Goal: Information Seeking & Learning: Understand process/instructions

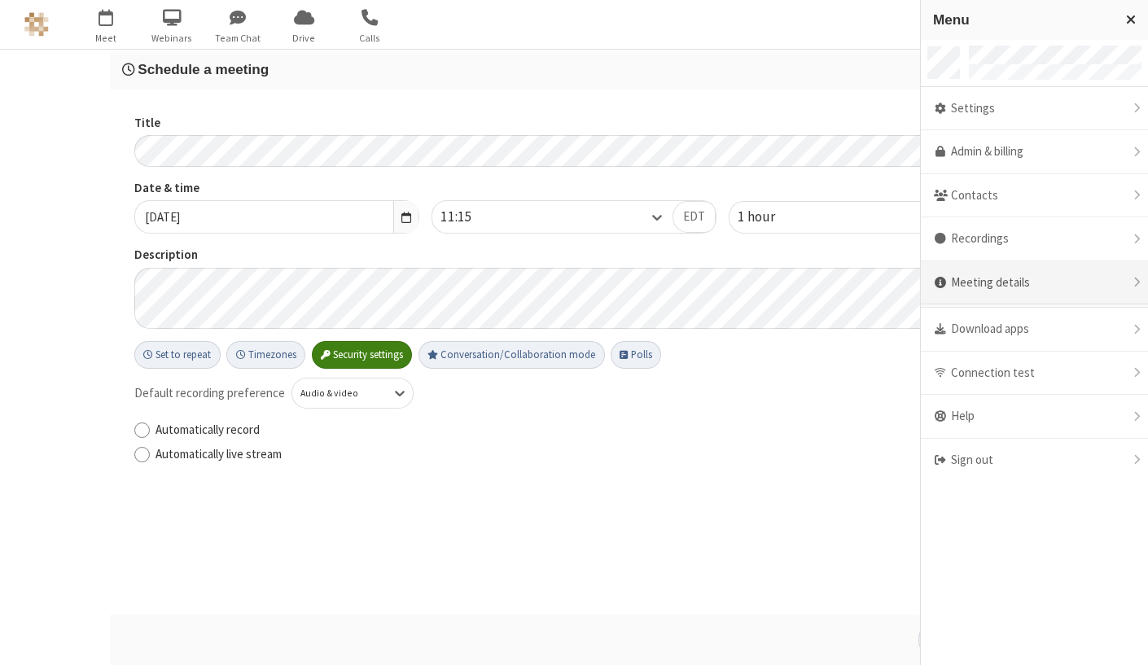
click at [1017, 288] on div "Meeting details" at bounding box center [1034, 283] width 227 height 44
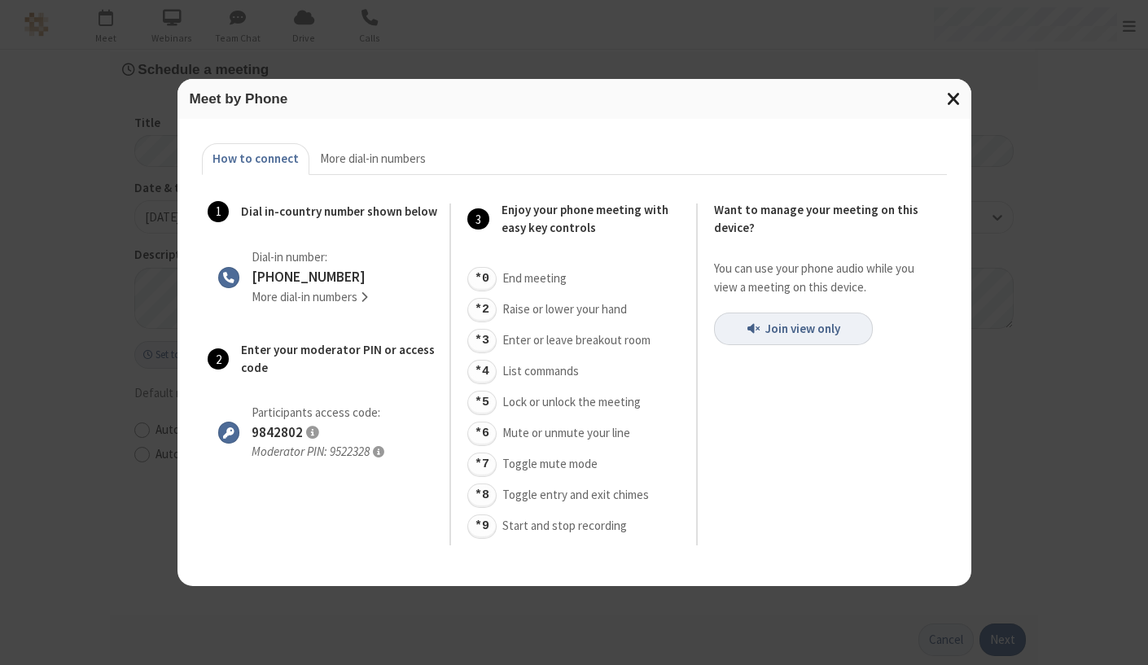
click at [952, 106] on span "Close modal" at bounding box center [954, 98] width 15 height 21
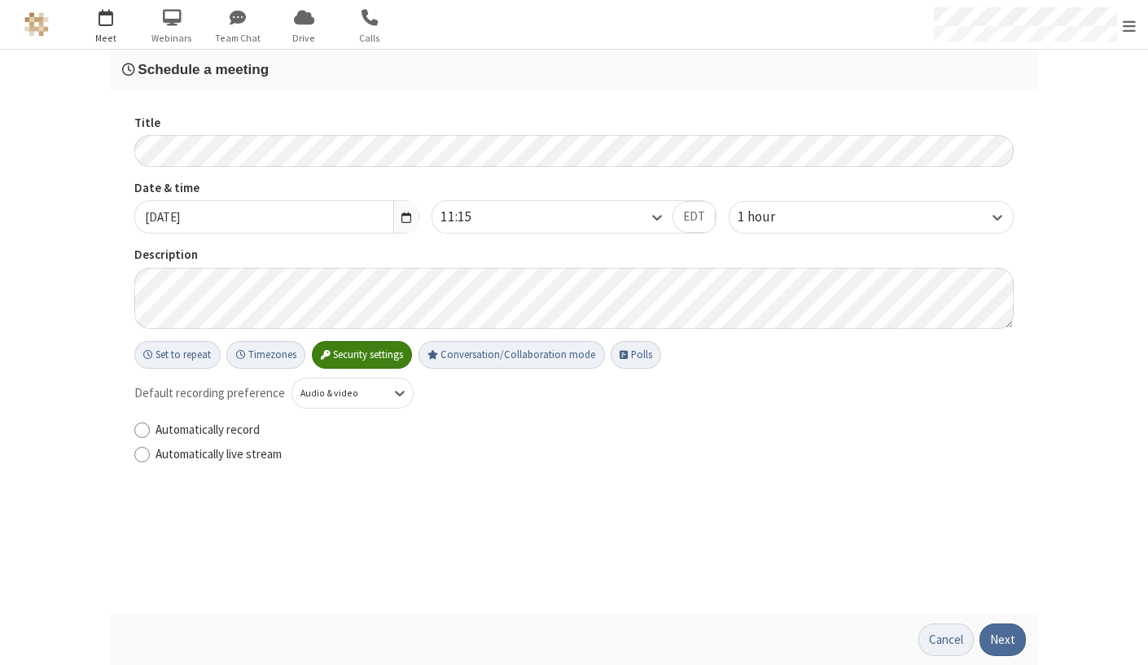
click at [119, 18] on span "button" at bounding box center [106, 17] width 61 height 28
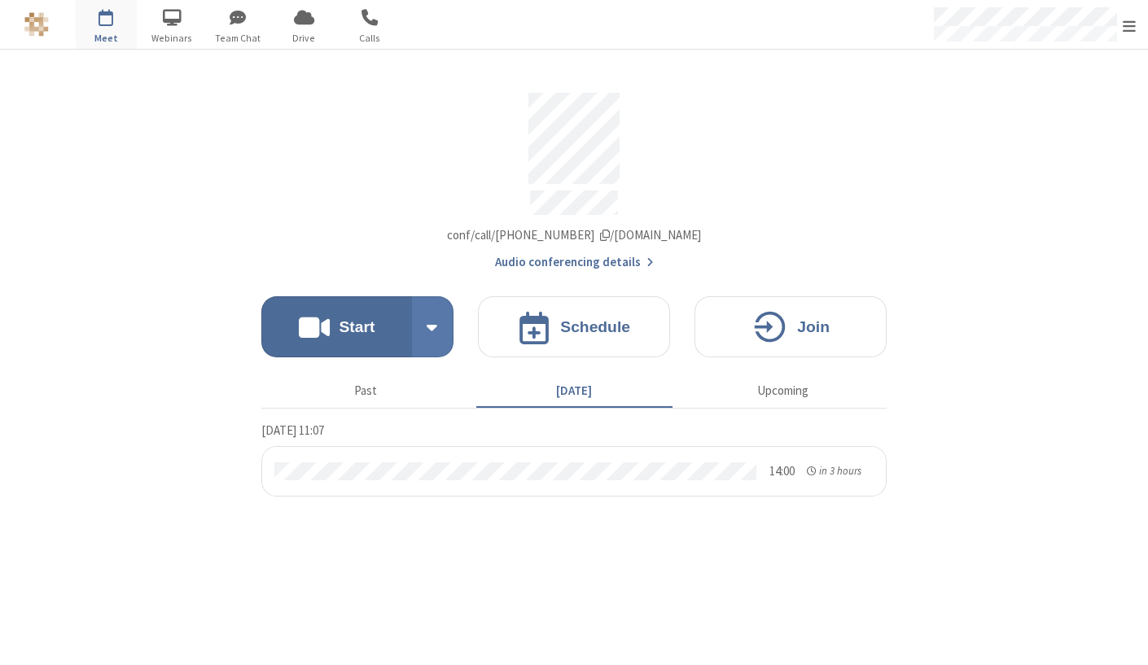
click at [558, 253] on button "Audio conferencing details" at bounding box center [574, 262] width 159 height 19
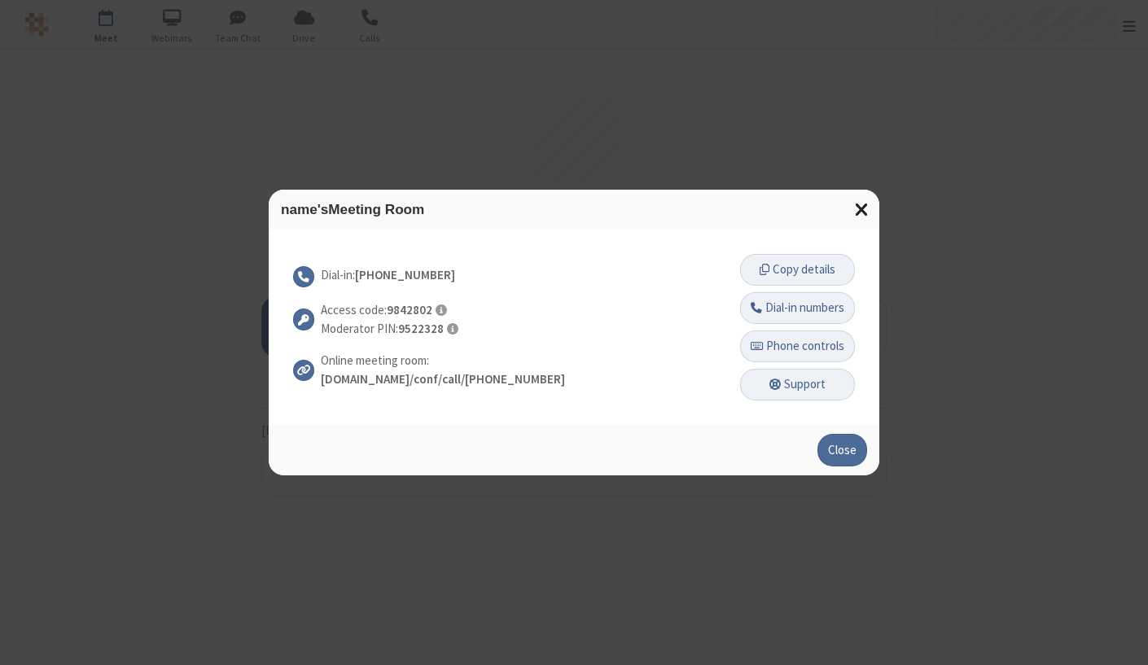
click at [863, 201] on span at bounding box center [862, 208] width 15 height 21
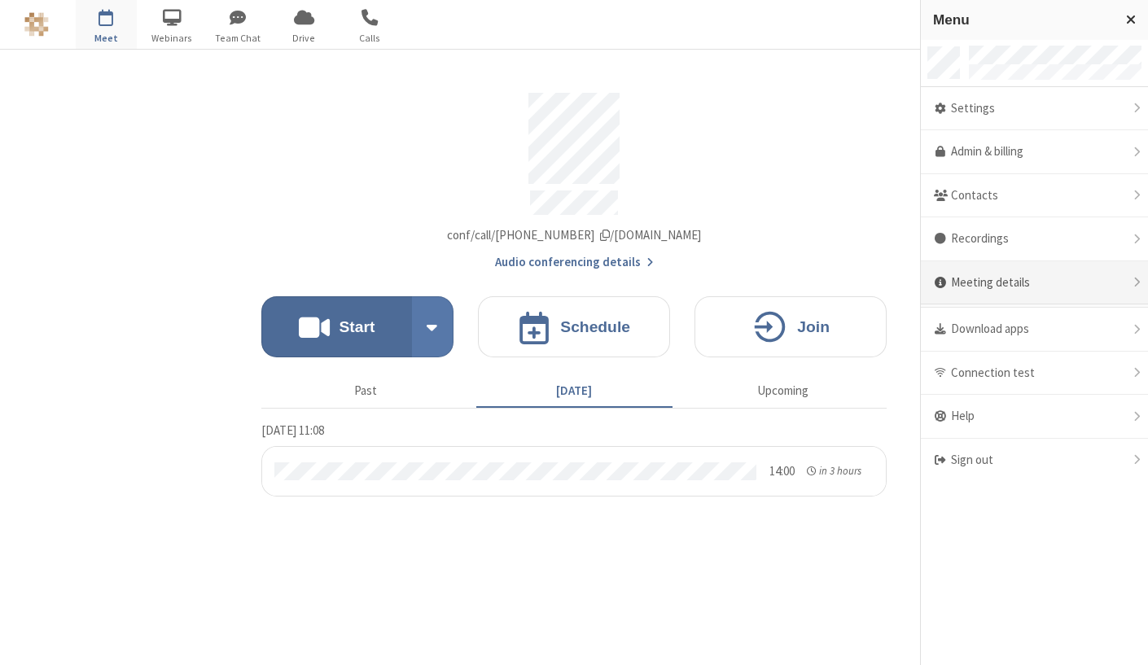
click at [998, 282] on div "Meeting details" at bounding box center [1034, 283] width 227 height 44
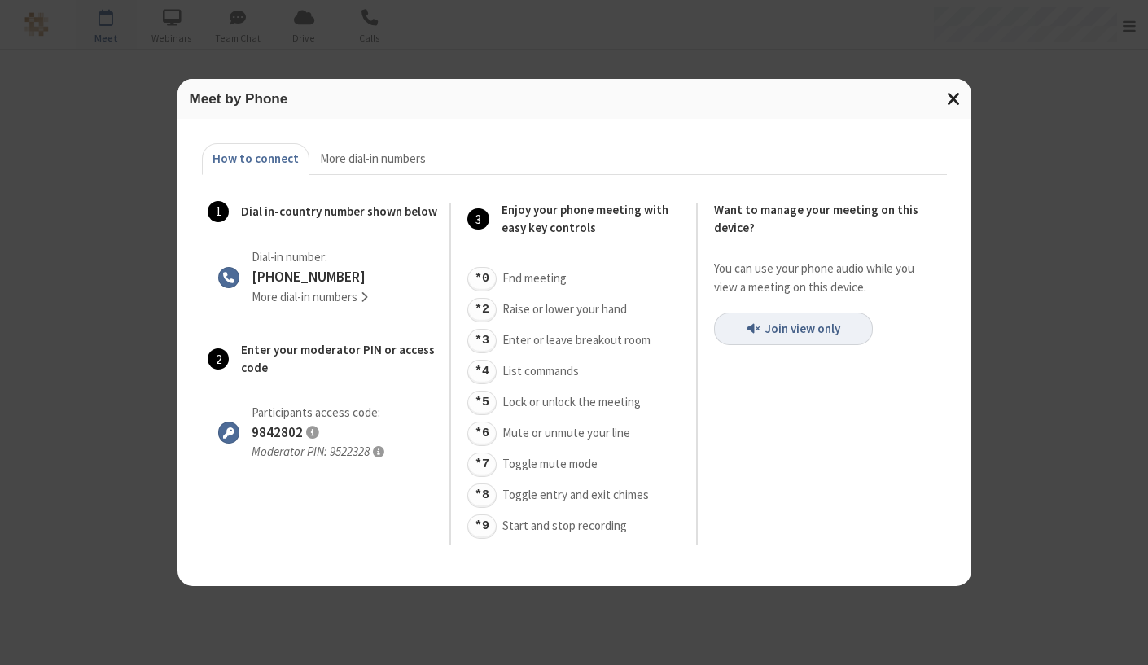
click at [960, 93] on span "Close modal" at bounding box center [954, 98] width 15 height 21
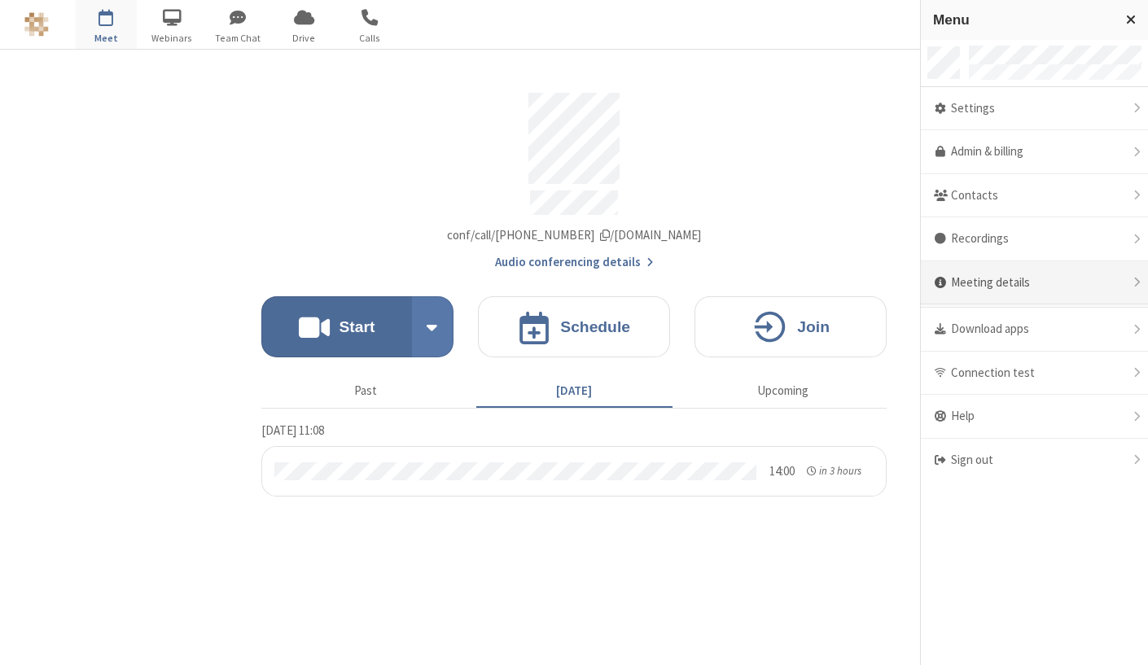
click at [1022, 285] on div "Meeting details" at bounding box center [1034, 283] width 227 height 44
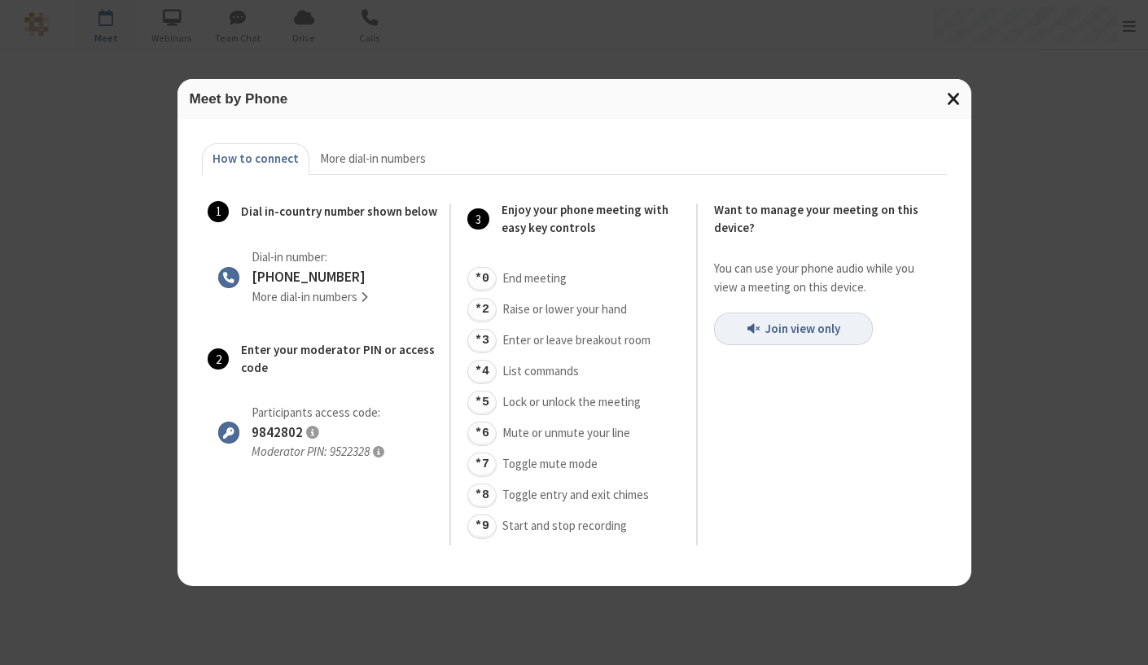
click at [955, 94] on span "Close modal" at bounding box center [954, 98] width 15 height 21
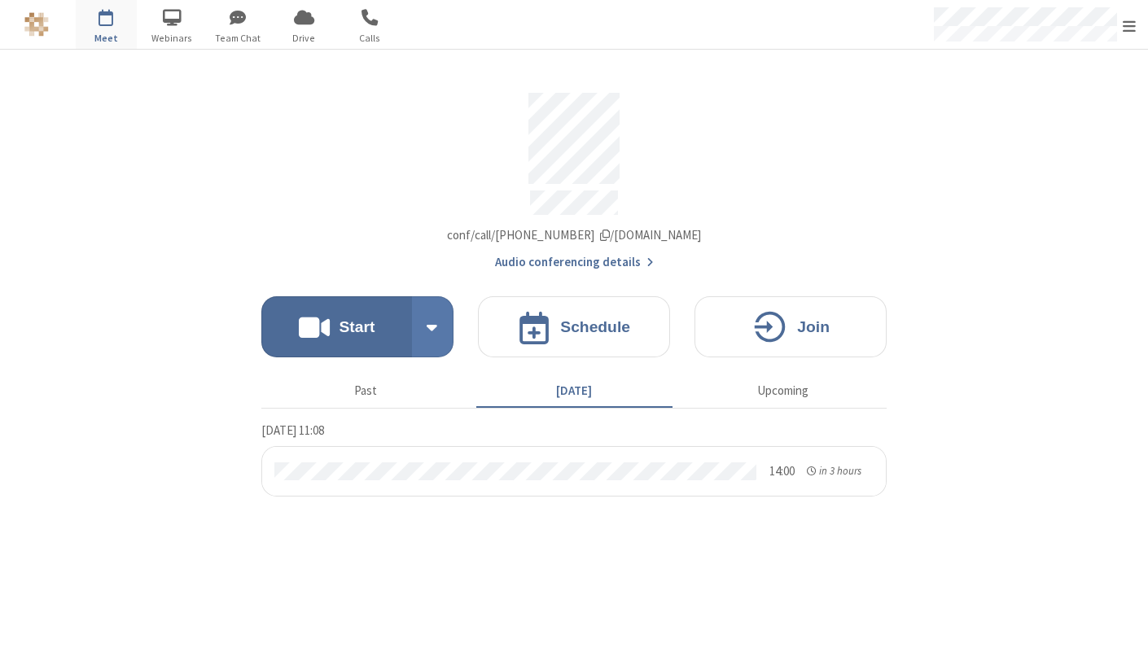
click at [610, 259] on button "Audio conferencing details" at bounding box center [574, 262] width 159 height 19
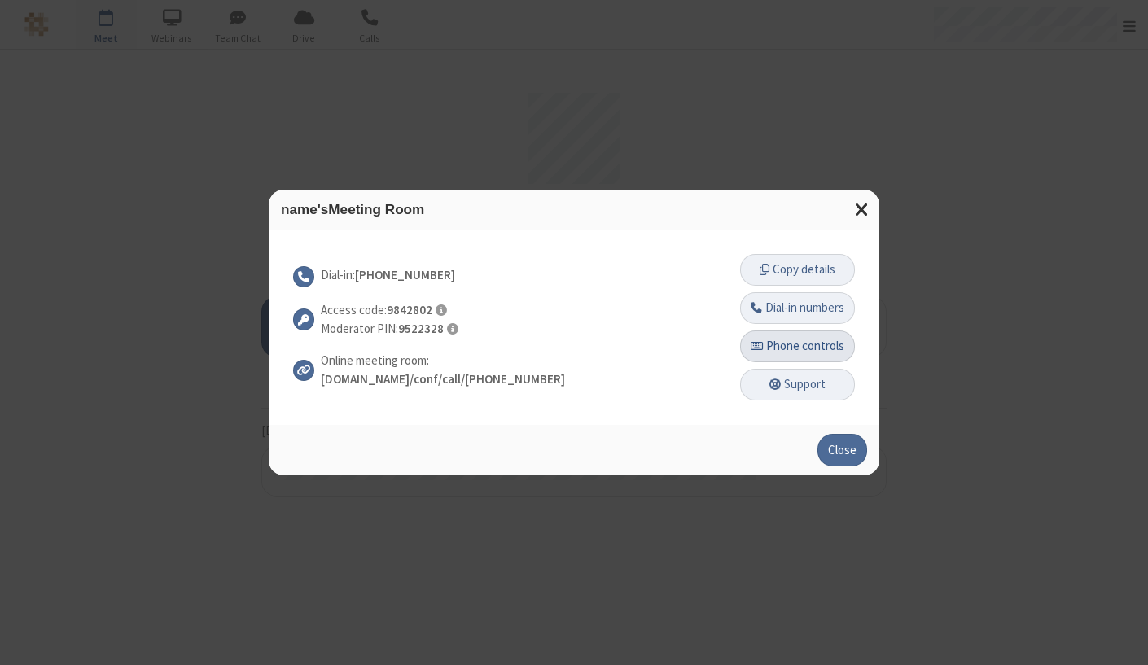
click at [809, 350] on button "Phone controls" at bounding box center [797, 347] width 115 height 33
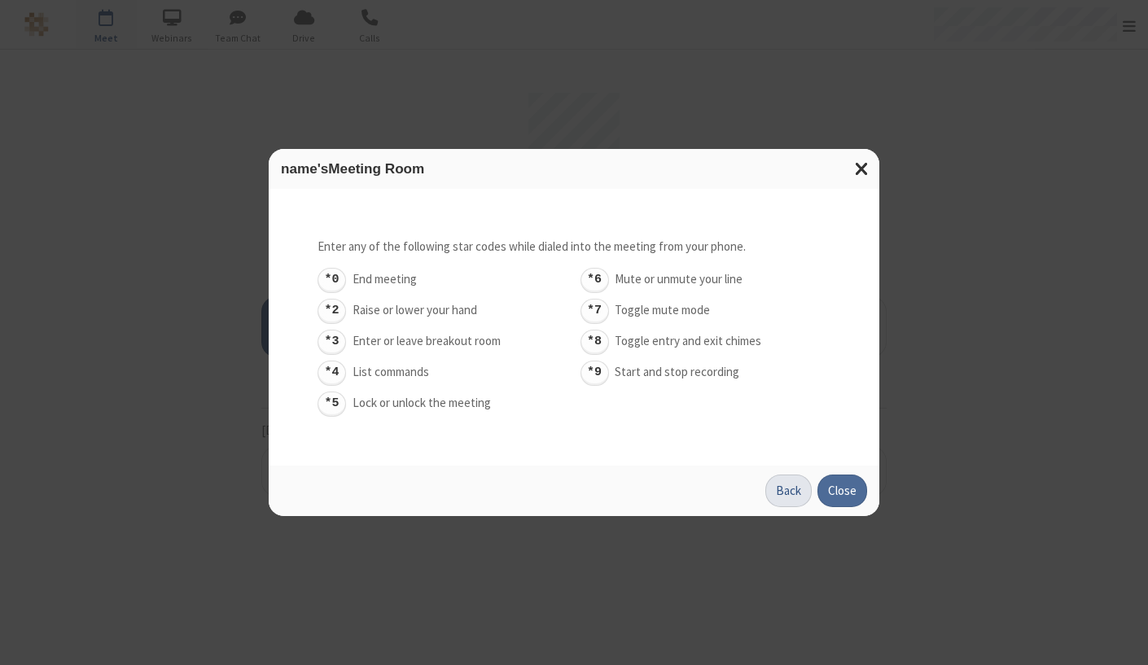
click at [784, 485] on button "Back" at bounding box center [789, 491] width 46 height 33
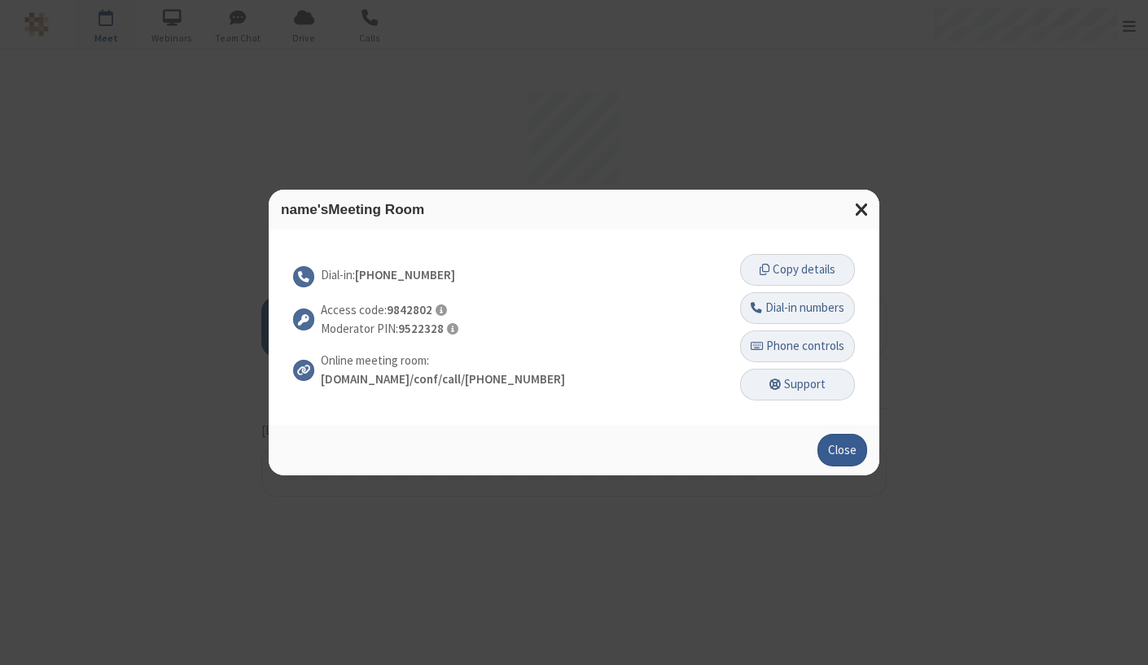
click at [845, 446] on button "Close" at bounding box center [843, 450] width 50 height 33
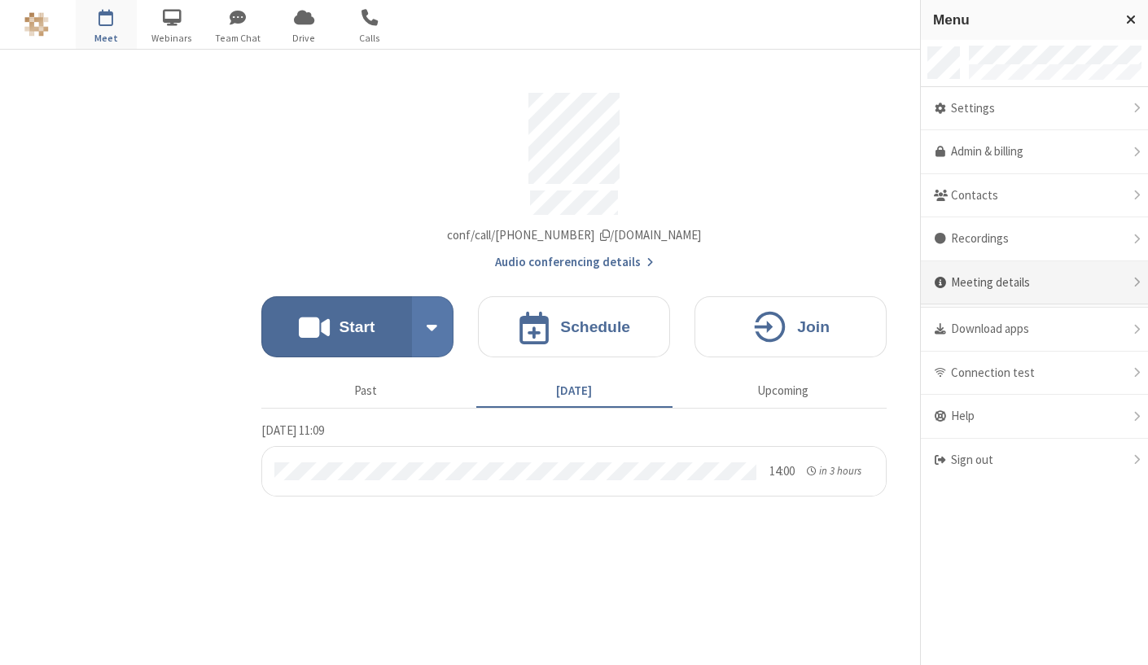
click at [974, 286] on div "Meeting details" at bounding box center [1034, 283] width 227 height 44
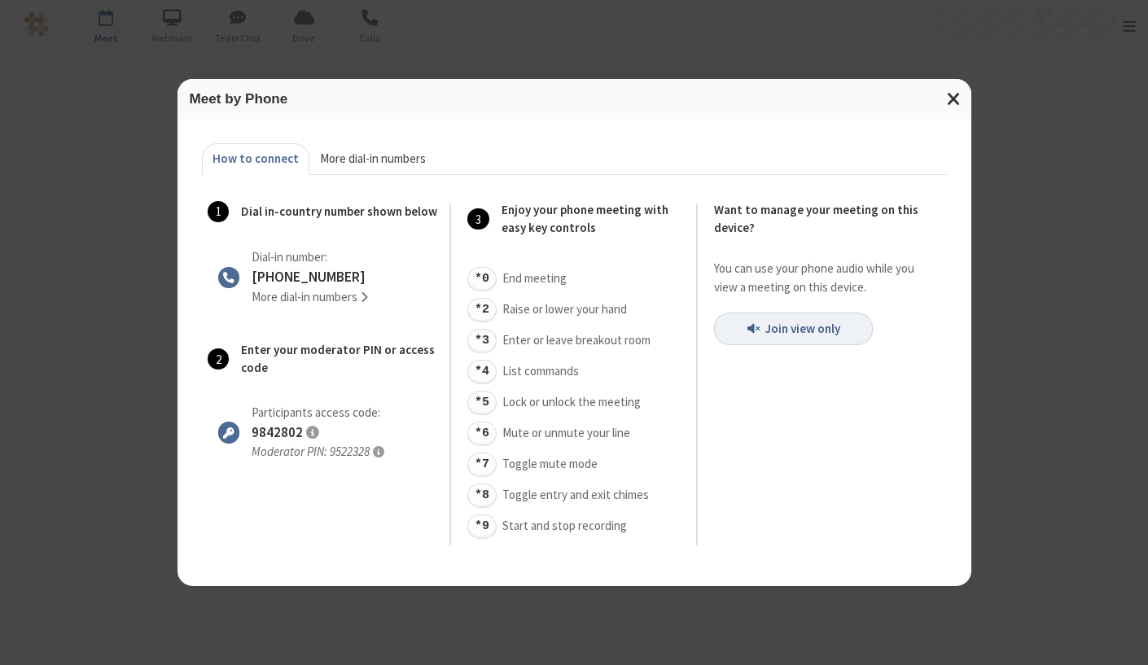
click at [347, 156] on span "More dial-in numbers" at bounding box center [373, 159] width 106 height 19
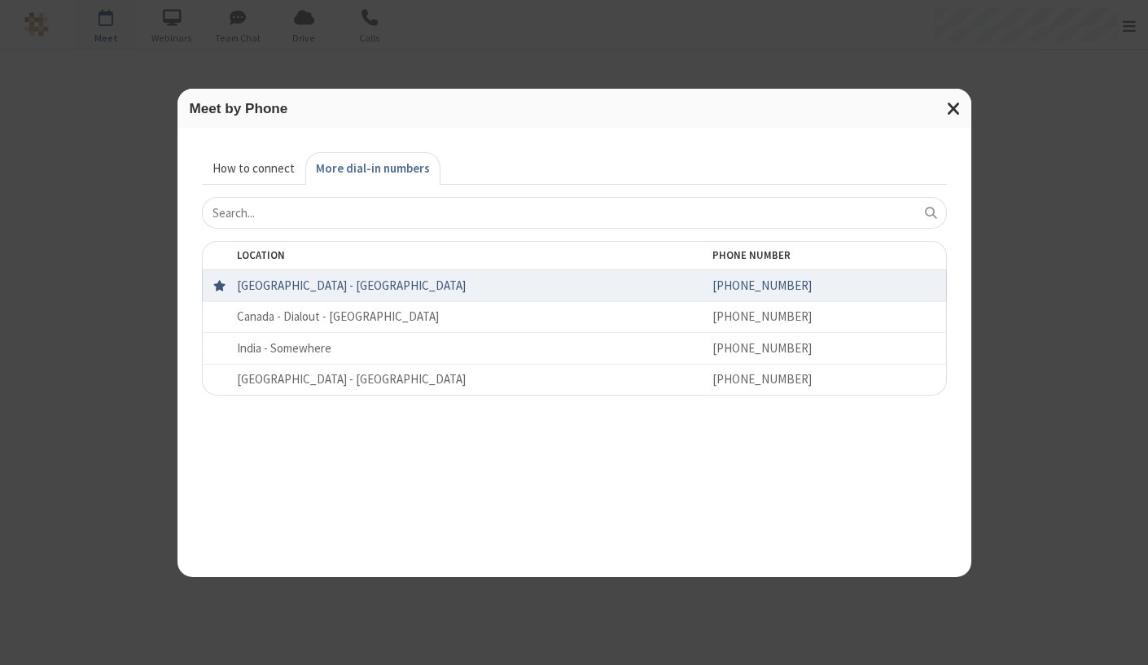
click at [268, 171] on span "How to connect" at bounding box center [254, 169] width 82 height 19
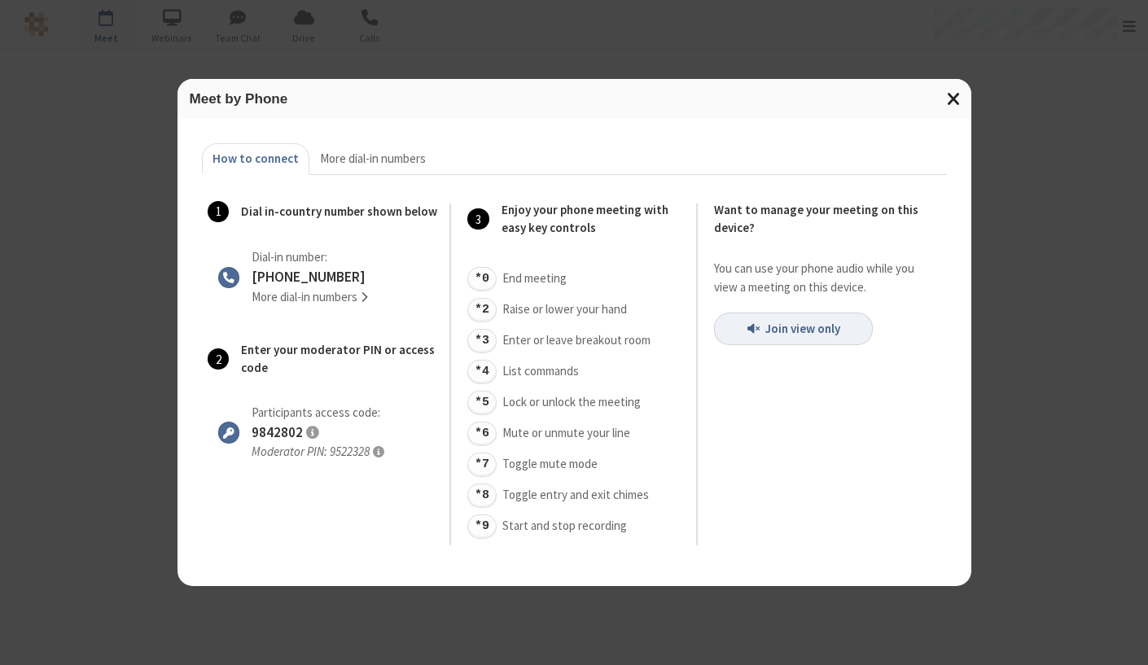
click at [957, 108] on span "Close modal" at bounding box center [954, 98] width 15 height 21
